Goal: Navigation & Orientation: Find specific page/section

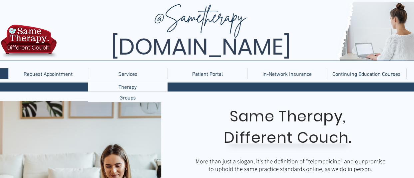
click at [109, 70] on div "Services" at bounding box center [128, 73] width 76 height 11
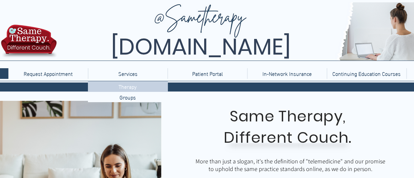
click at [120, 83] on p "Therapy" at bounding box center [127, 86] width 23 height 10
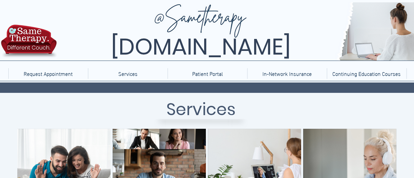
click at [192, 67] on div at bounding box center [207, 41] width 414 height 83
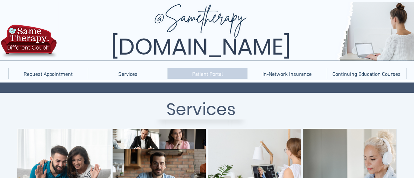
click at [194, 70] on p "Patient Portal" at bounding box center [207, 73] width 37 height 11
